Goal: Information Seeking & Learning: Learn about a topic

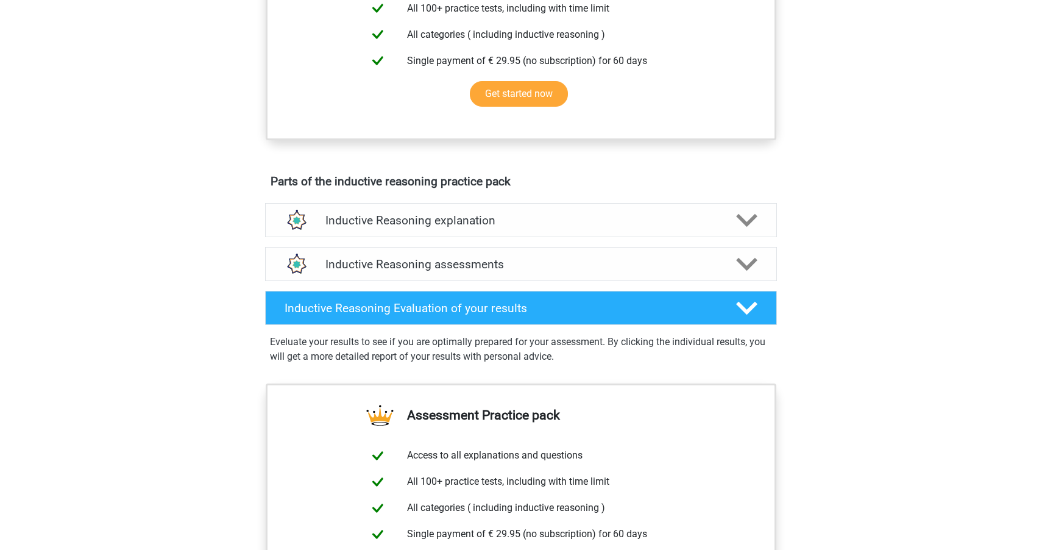
scroll to position [519, 0]
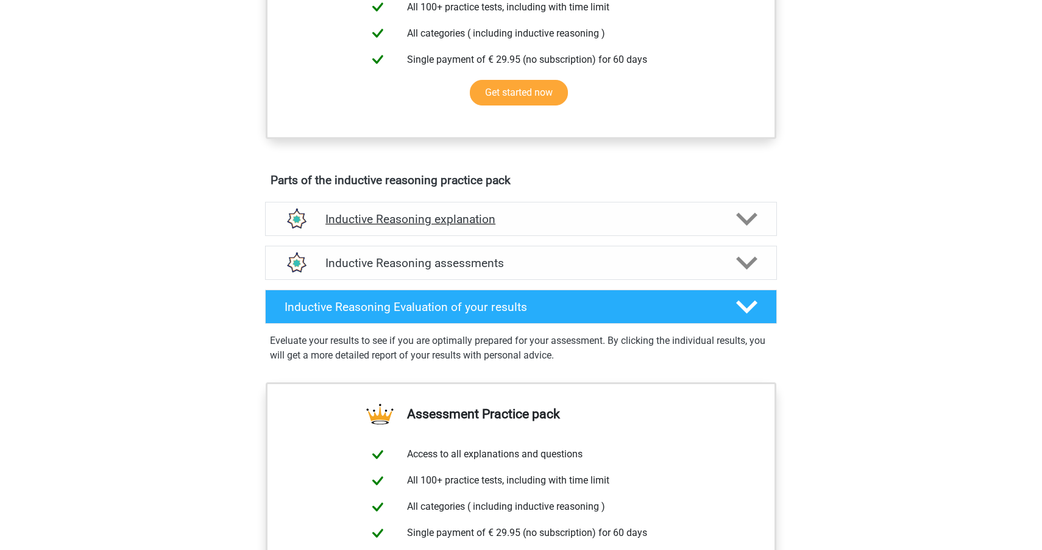
click at [364, 236] on div "Inductive Reasoning explanation" at bounding box center [521, 219] width 512 height 34
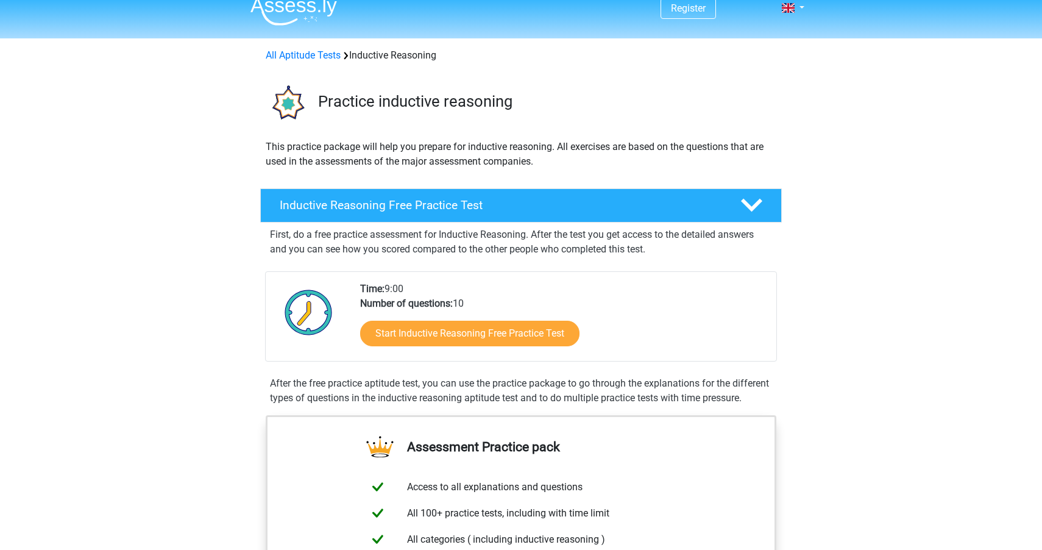
scroll to position [0, 0]
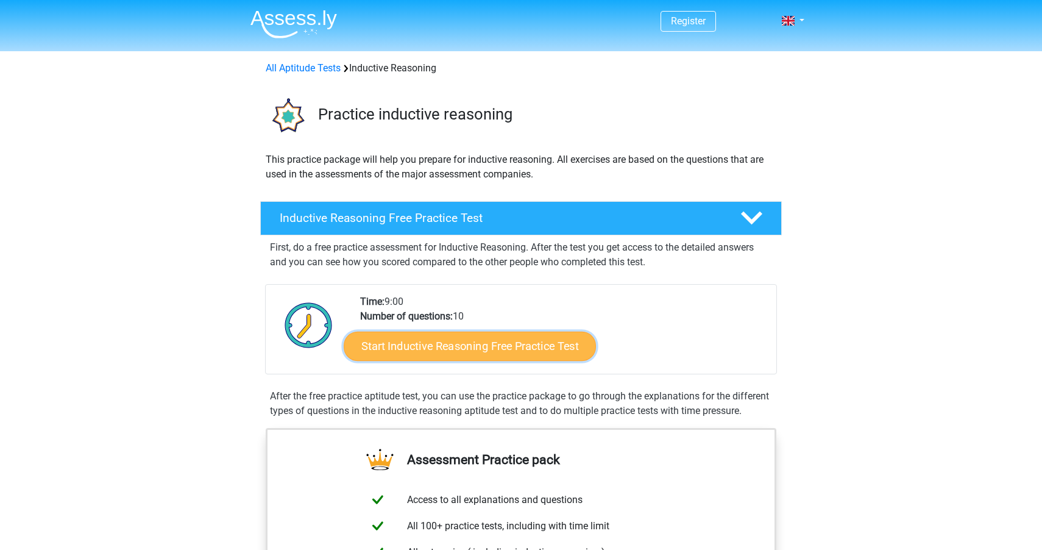
click at [394, 346] on link "Start Inductive Reasoning Free Practice Test" at bounding box center [470, 345] width 252 height 29
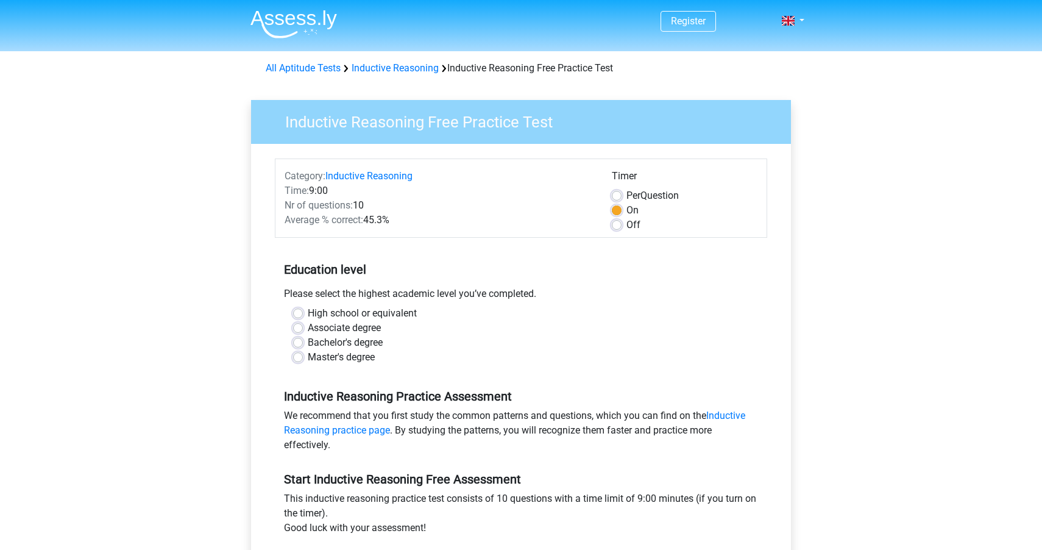
click at [359, 342] on label "Bachelor's degree" at bounding box center [345, 342] width 75 height 15
click at [303, 342] on input "Bachelor's degree" at bounding box center [298, 341] width 10 height 12
radio input "true"
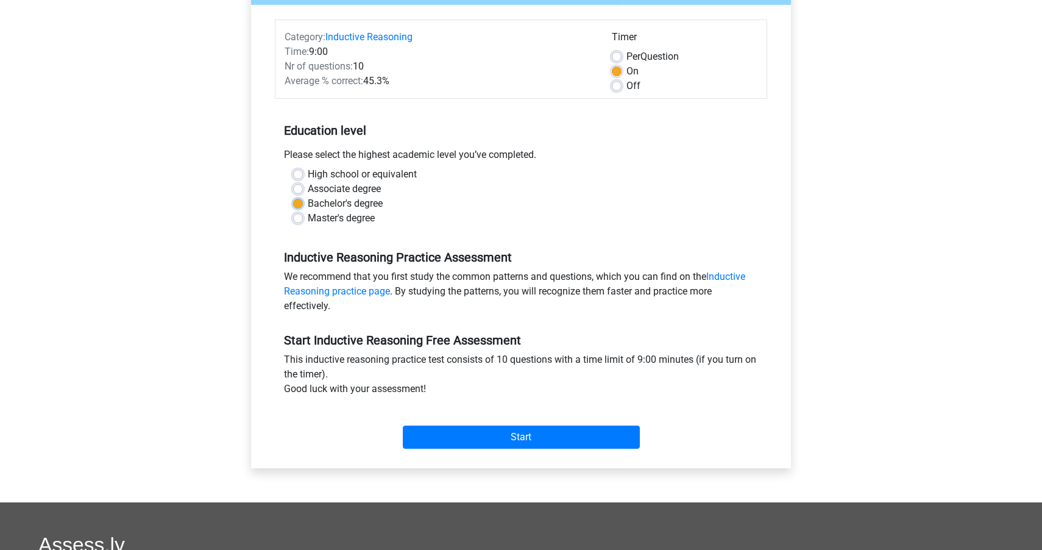
scroll to position [153, 0]
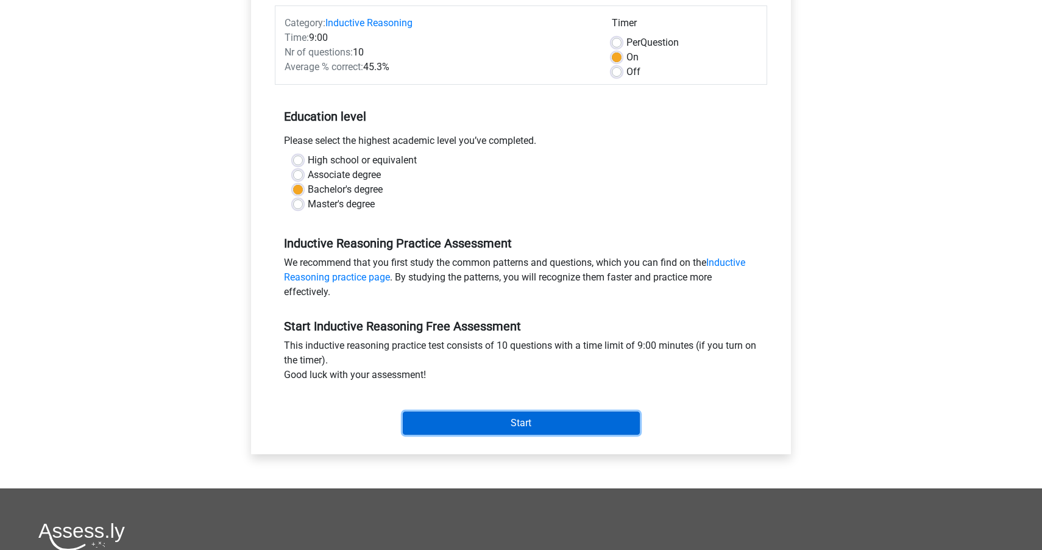
click at [437, 420] on input "Start" at bounding box center [521, 422] width 237 height 23
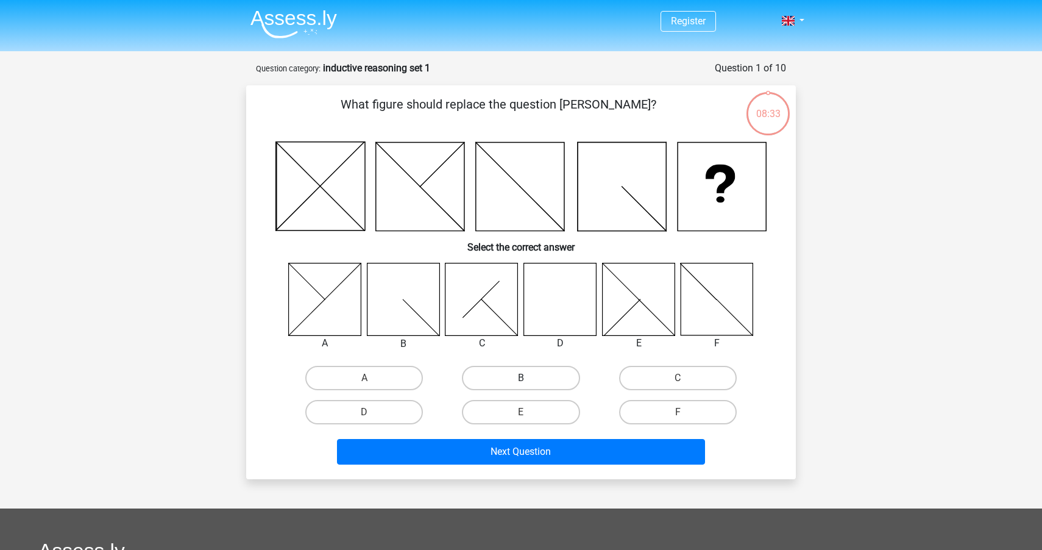
click at [503, 380] on label "B" at bounding box center [521, 378] width 118 height 24
click at [521, 380] on input "B" at bounding box center [525, 382] width 8 height 8
radio input "true"
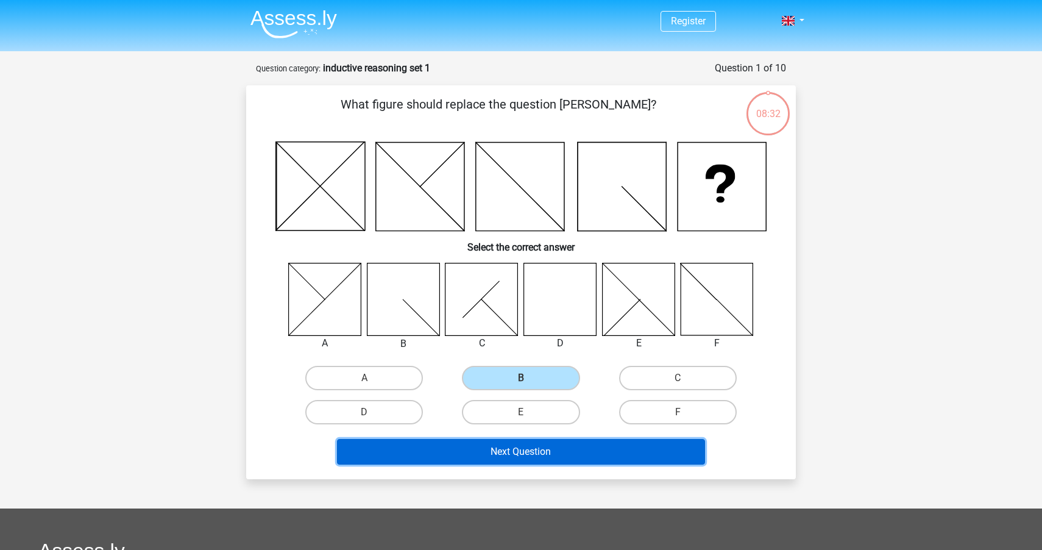
click at [503, 442] on button "Next Question" at bounding box center [521, 452] width 369 height 26
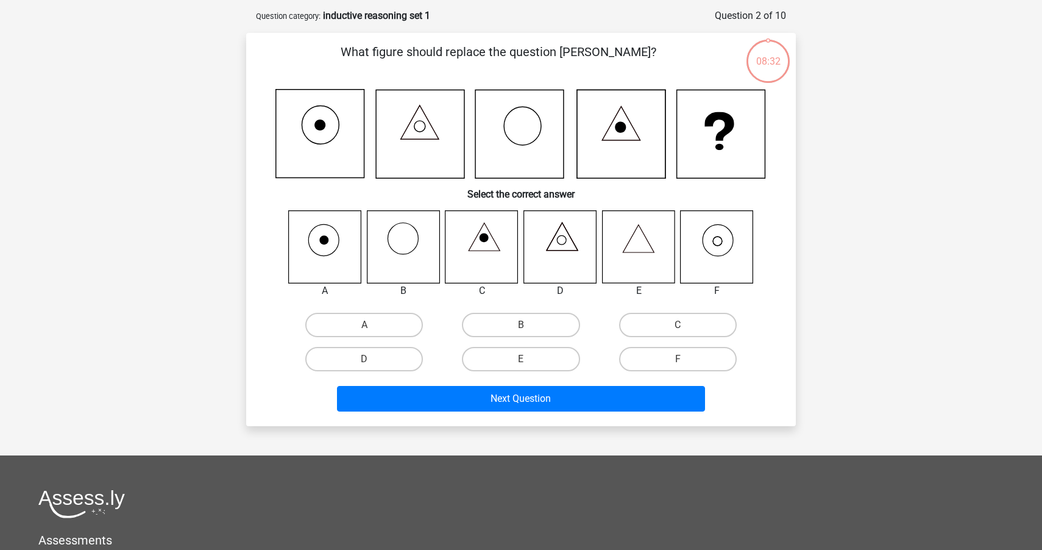
scroll to position [61, 0]
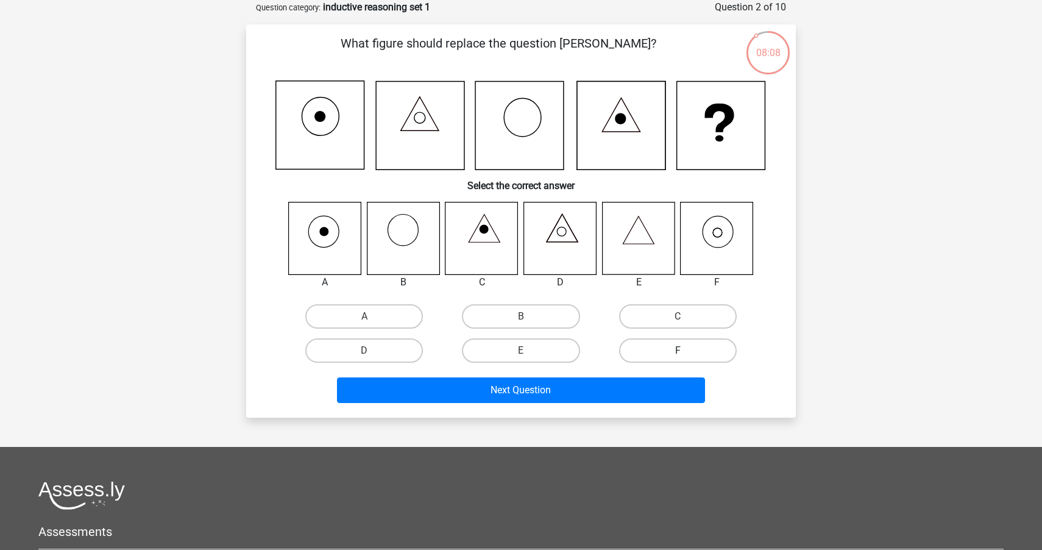
click at [711, 349] on label "F" at bounding box center [678, 350] width 118 height 24
click at [685, 350] on input "F" at bounding box center [682, 354] width 8 height 8
radio input "true"
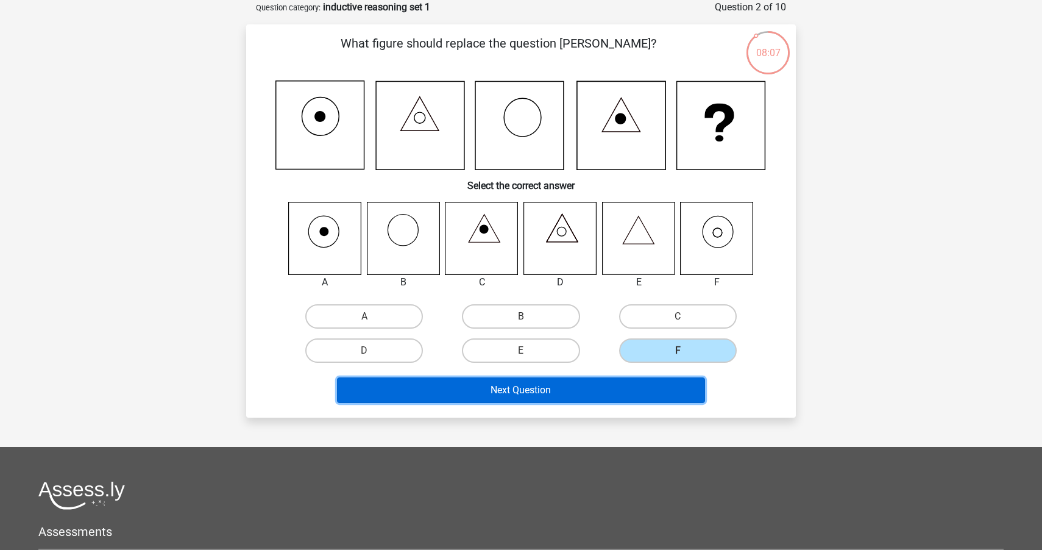
click at [651, 380] on button "Next Question" at bounding box center [521, 390] width 369 height 26
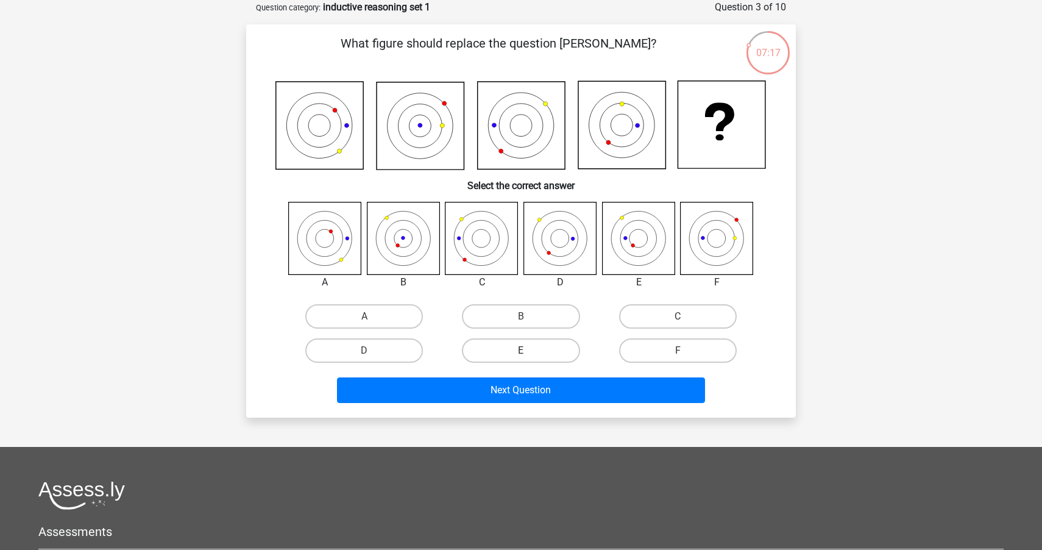
click at [541, 352] on label "E" at bounding box center [521, 350] width 118 height 24
click at [529, 352] on input "E" at bounding box center [525, 354] width 8 height 8
radio input "true"
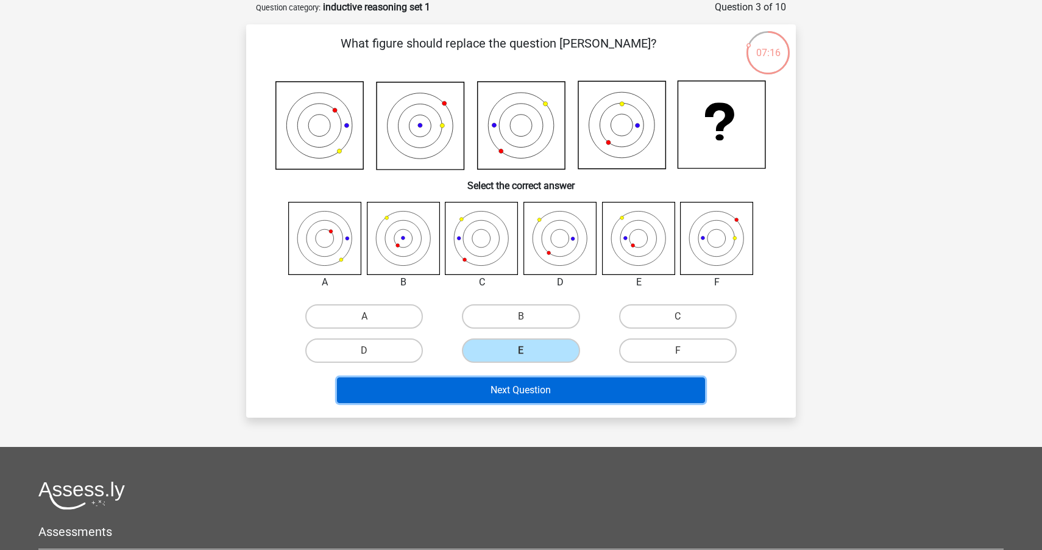
click at [514, 392] on button "Next Question" at bounding box center [521, 390] width 369 height 26
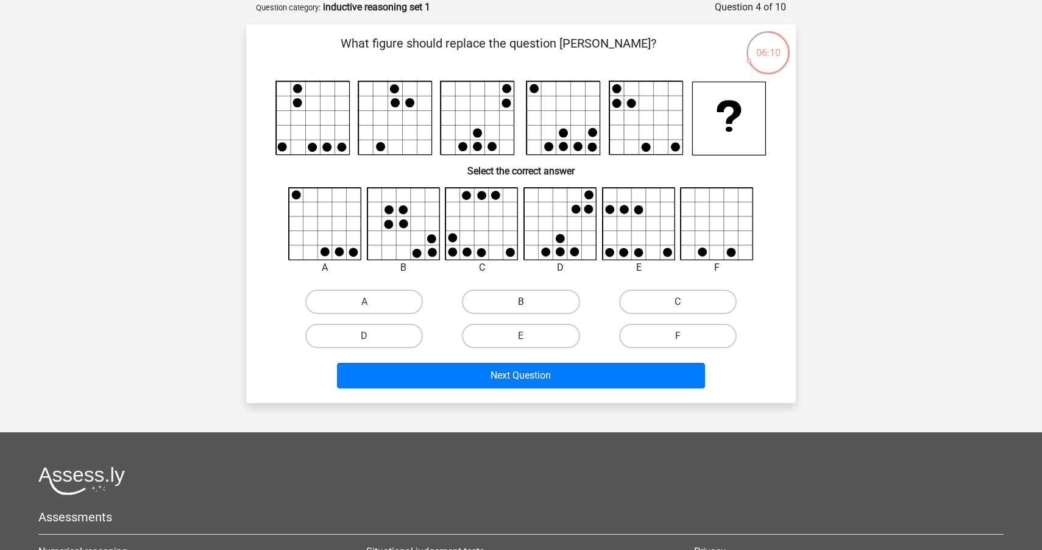
click at [570, 291] on label "B" at bounding box center [521, 301] width 118 height 24
click at [529, 302] on input "B" at bounding box center [525, 306] width 8 height 8
radio input "true"
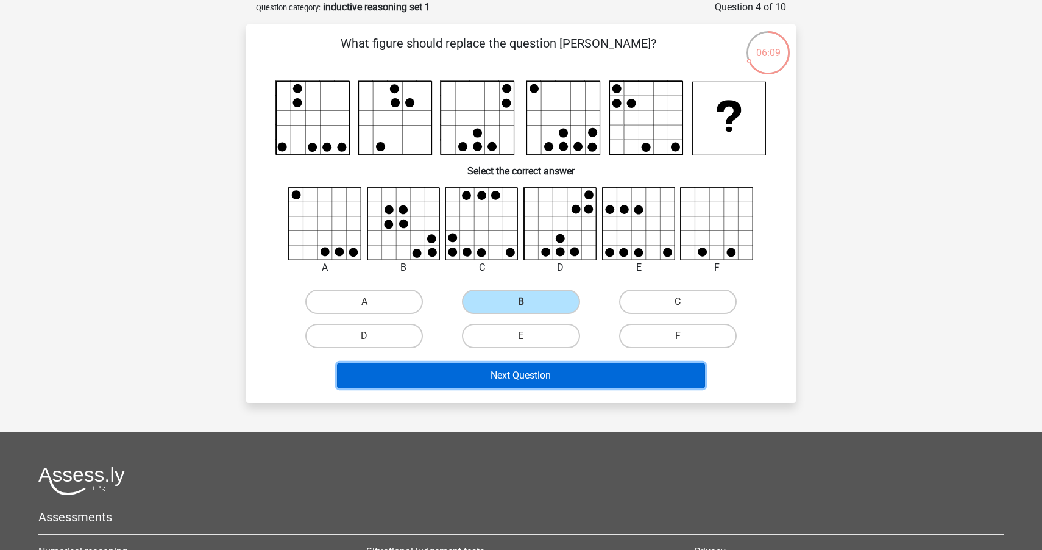
click at [506, 372] on button "Next Question" at bounding box center [521, 376] width 369 height 26
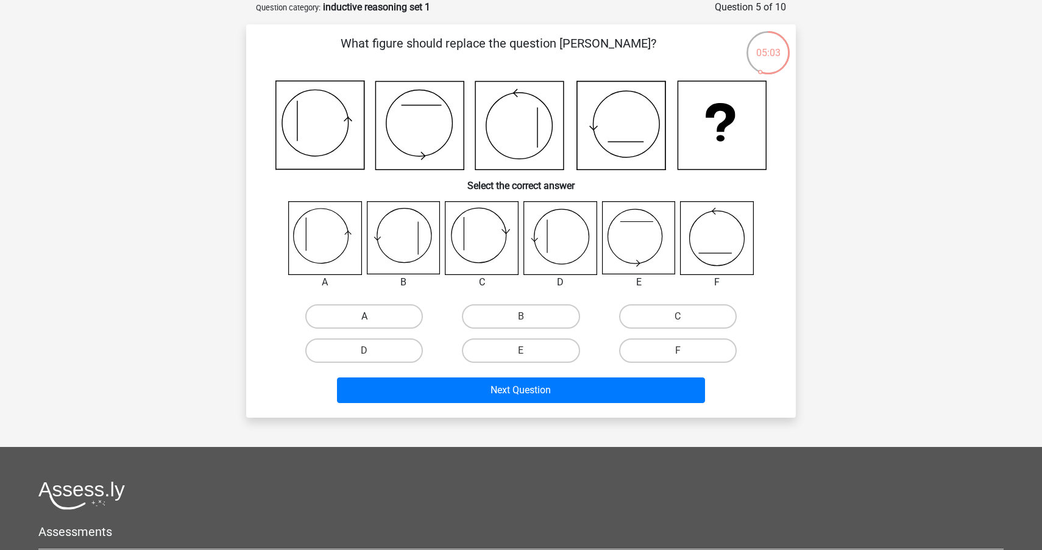
click at [382, 310] on label "A" at bounding box center [364, 316] width 118 height 24
click at [372, 316] on input "A" at bounding box center [368, 320] width 8 height 8
radio input "true"
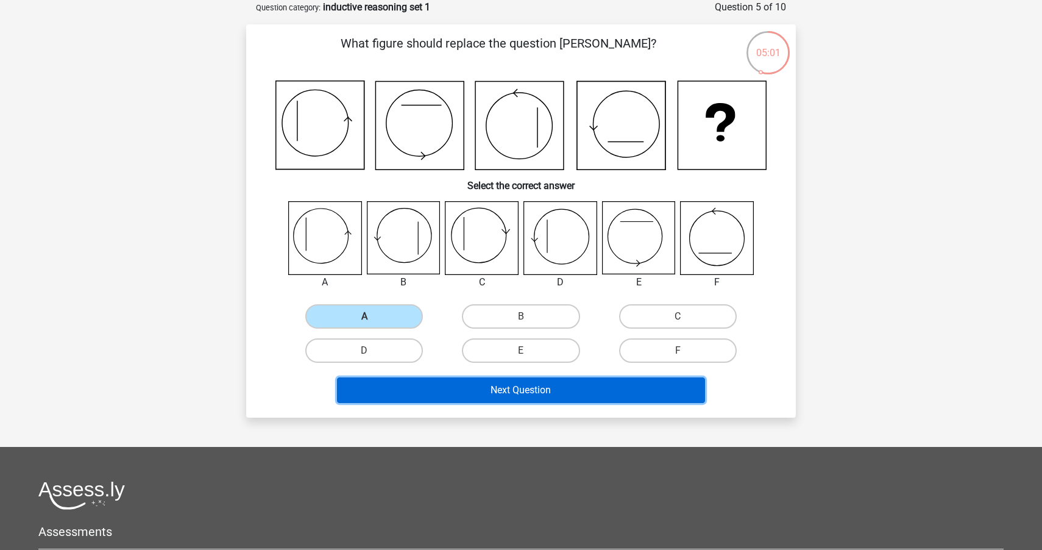
click at [423, 384] on button "Next Question" at bounding box center [521, 390] width 369 height 26
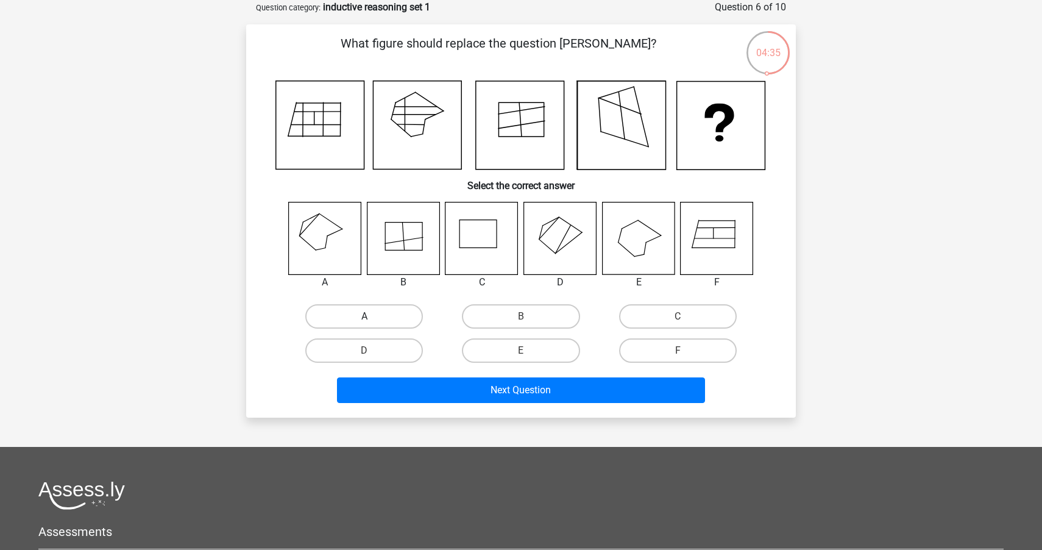
click at [353, 309] on label "A" at bounding box center [364, 316] width 118 height 24
click at [364, 316] on input "A" at bounding box center [368, 320] width 8 height 8
radio input "true"
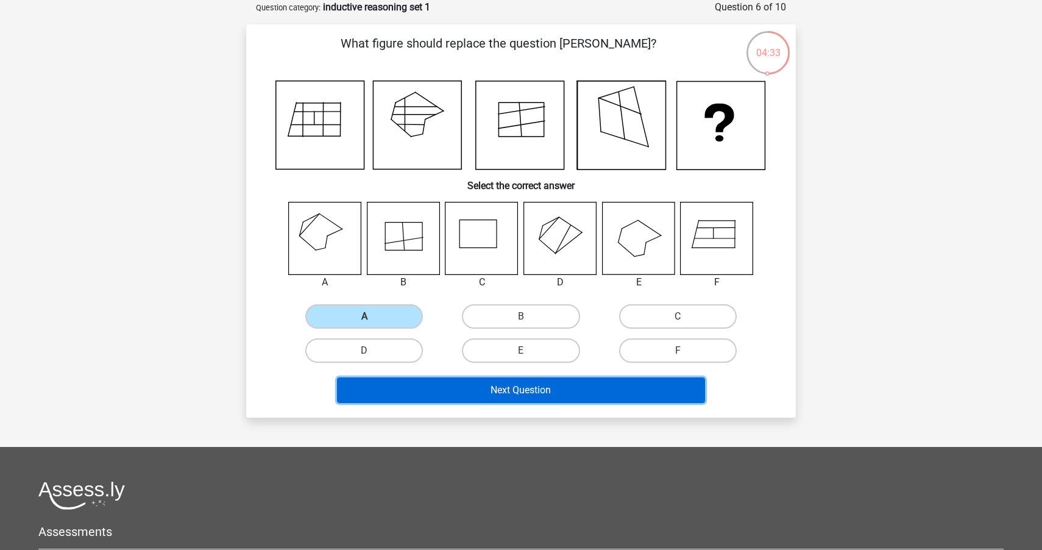
click at [377, 386] on button "Next Question" at bounding box center [521, 390] width 369 height 26
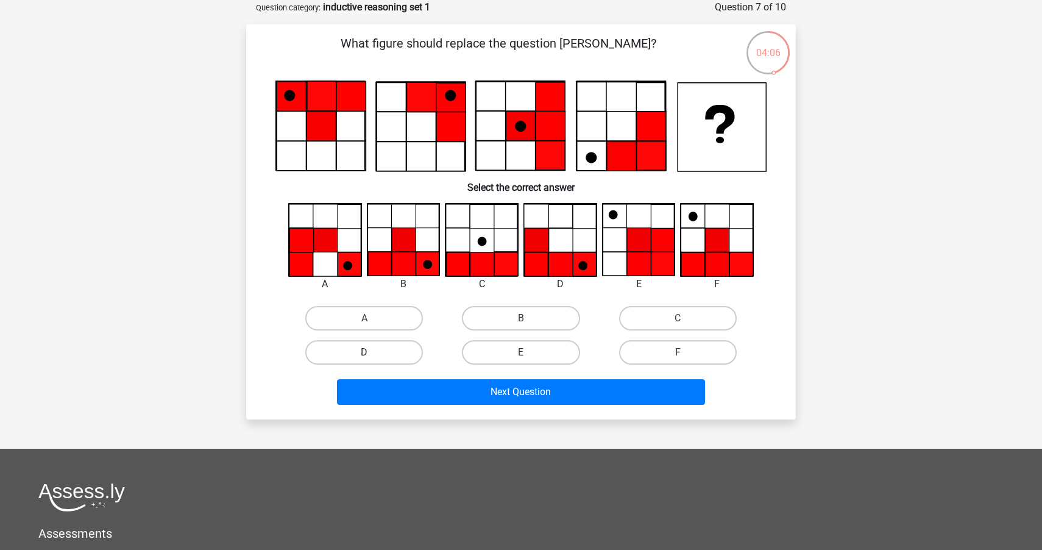
click at [372, 347] on label "D" at bounding box center [364, 352] width 118 height 24
click at [372, 352] on input "D" at bounding box center [368, 356] width 8 height 8
radio input "true"
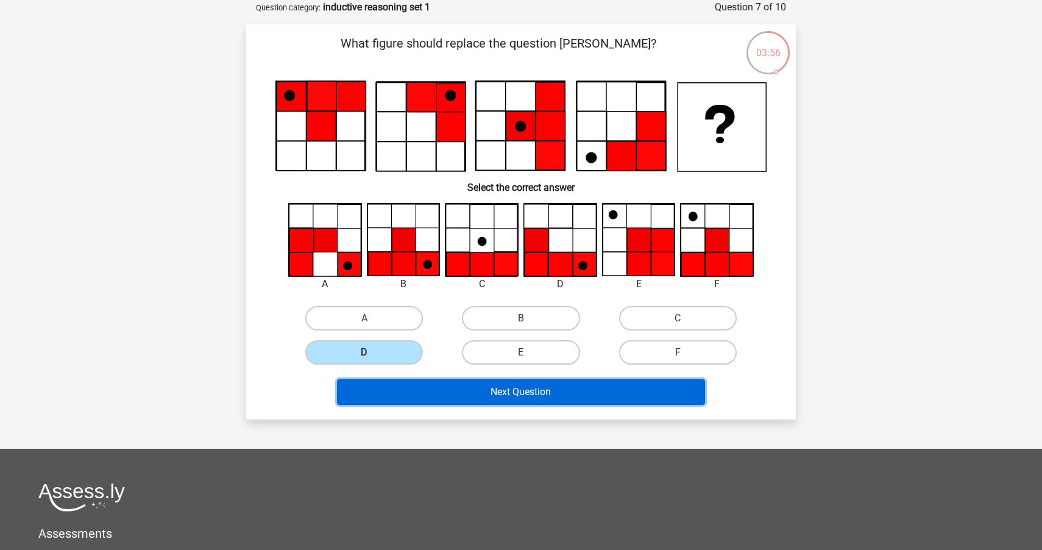
click at [384, 386] on button "Next Question" at bounding box center [521, 392] width 369 height 26
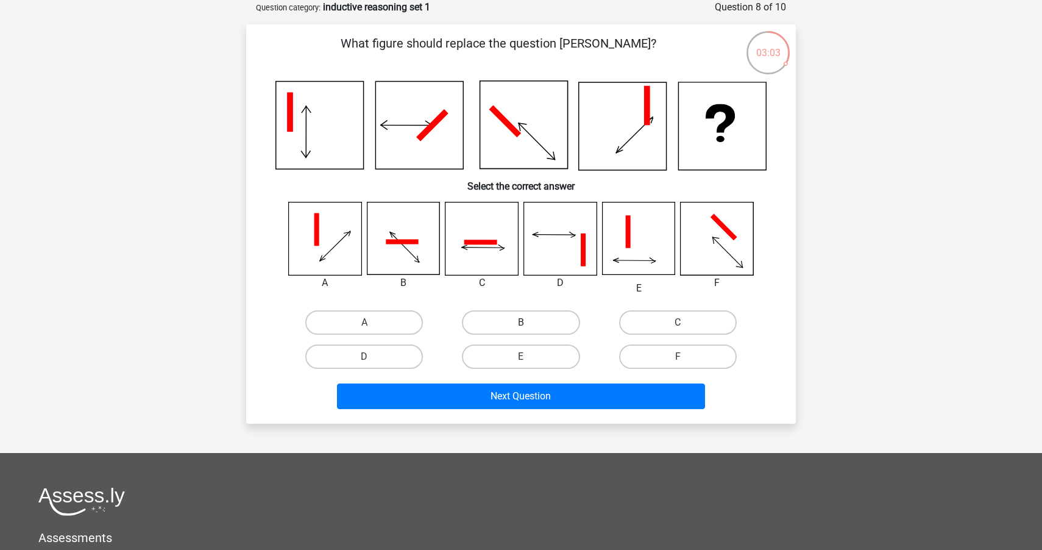
click at [497, 317] on label "B" at bounding box center [521, 322] width 118 height 24
click at [521, 322] on input "B" at bounding box center [525, 326] width 8 height 8
radio input "true"
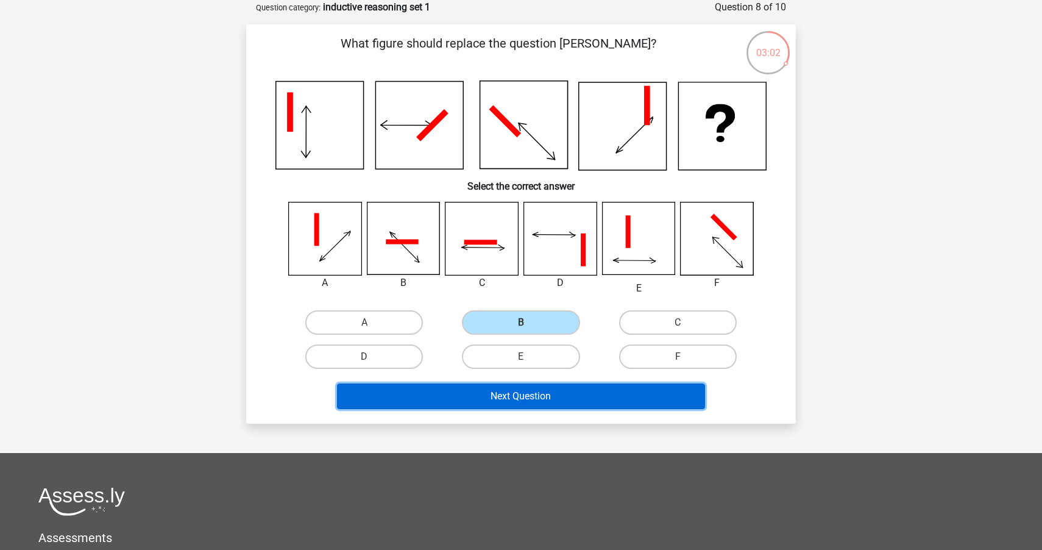
click at [464, 388] on button "Next Question" at bounding box center [521, 396] width 369 height 26
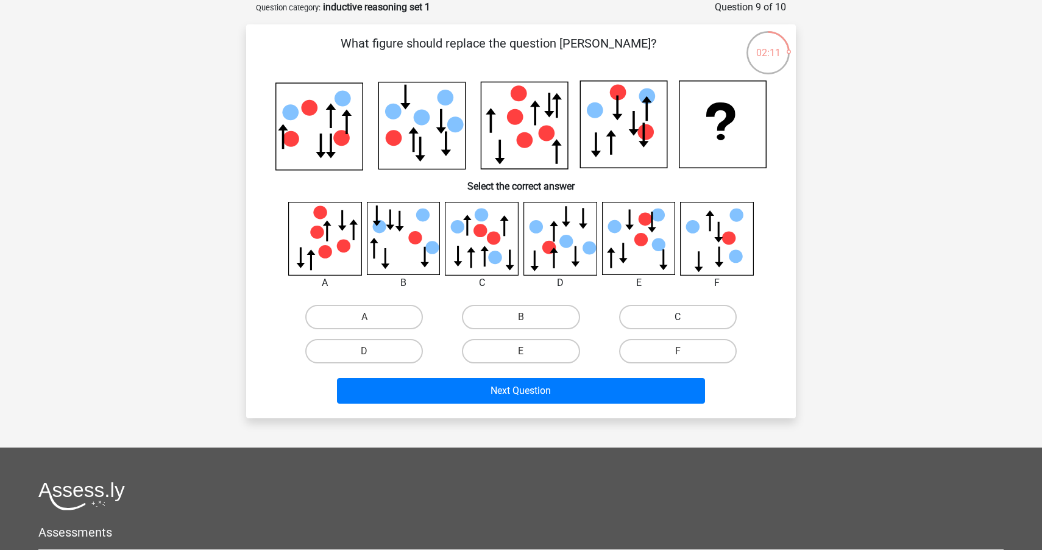
click at [648, 311] on label "C" at bounding box center [678, 317] width 118 height 24
click at [678, 317] on input "C" at bounding box center [682, 321] width 8 height 8
radio input "true"
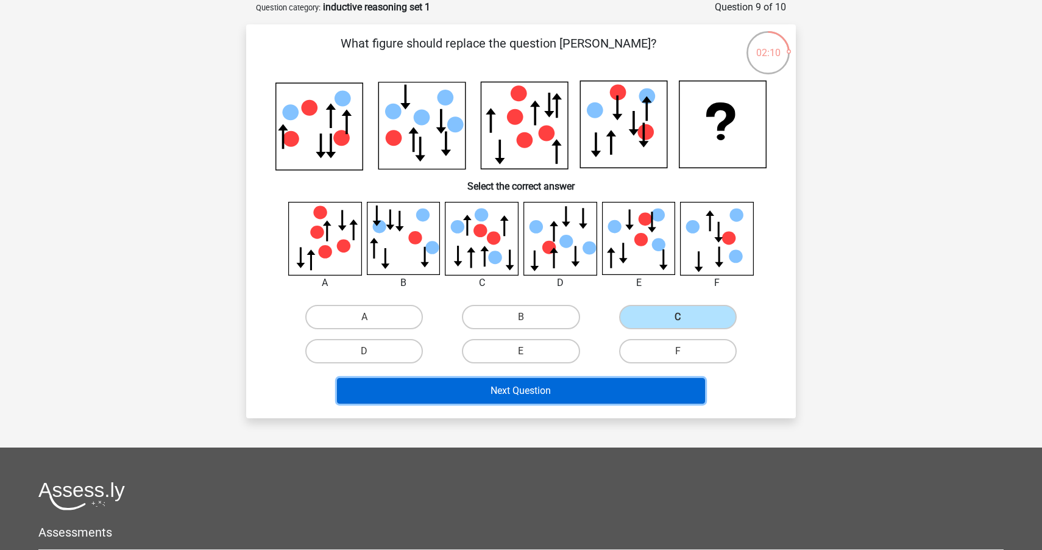
click at [567, 386] on button "Next Question" at bounding box center [521, 391] width 369 height 26
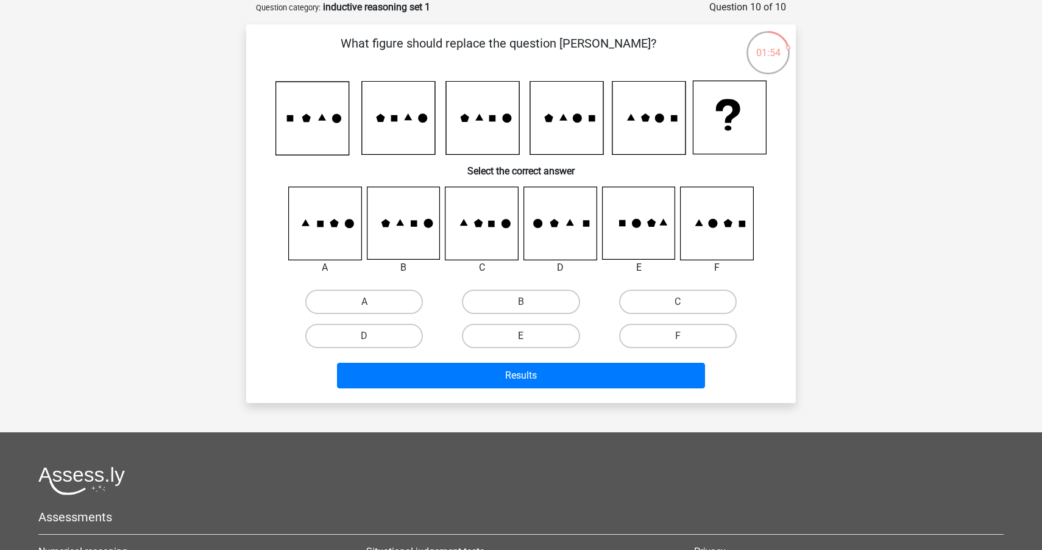
click at [553, 330] on label "E" at bounding box center [521, 336] width 118 height 24
click at [529, 336] on input "E" at bounding box center [525, 340] width 8 height 8
radio input "true"
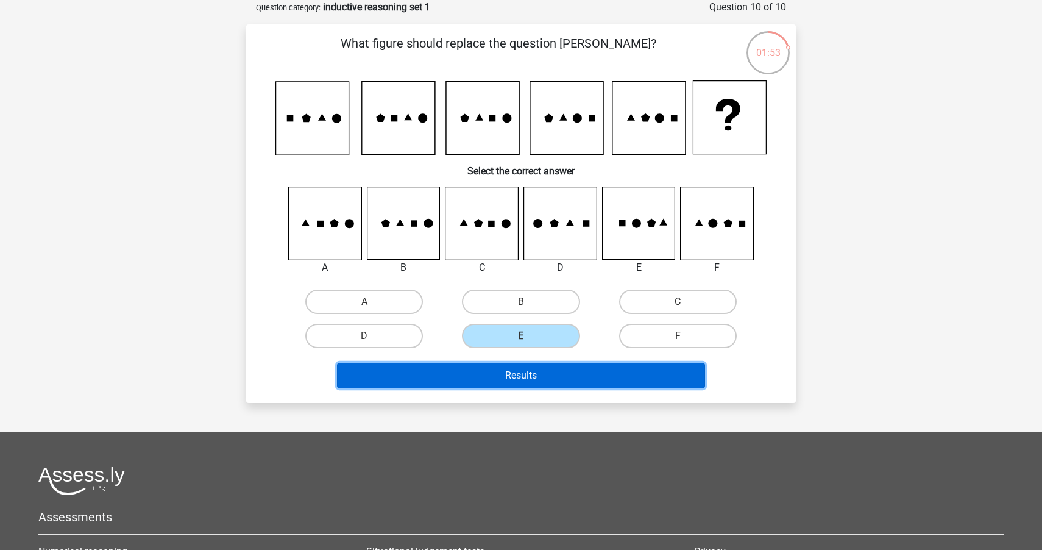
click at [531, 369] on button "Results" at bounding box center [521, 376] width 369 height 26
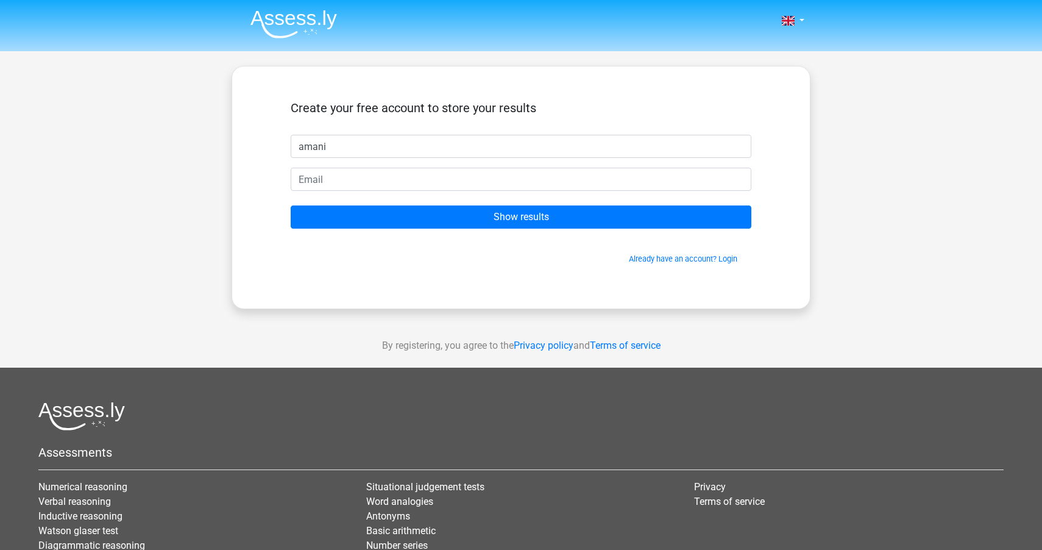
type input "amani"
click at [943, 57] on div "Nederlands English" at bounding box center [521, 344] width 1042 height 689
